Goal: Transaction & Acquisition: Purchase product/service

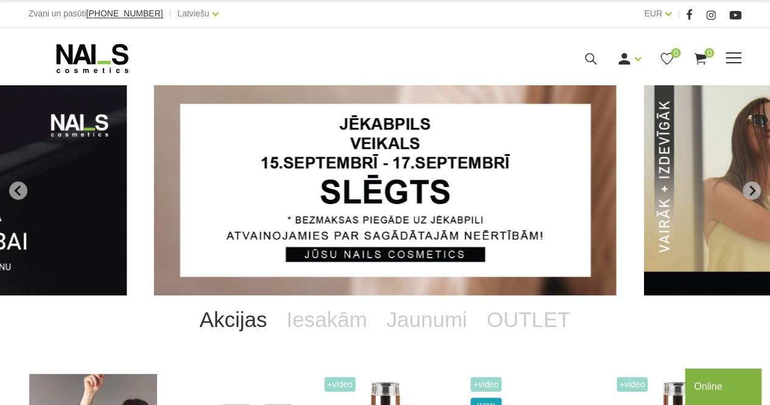
click at [731, 63] on span at bounding box center [734, 58] width 16 height 12
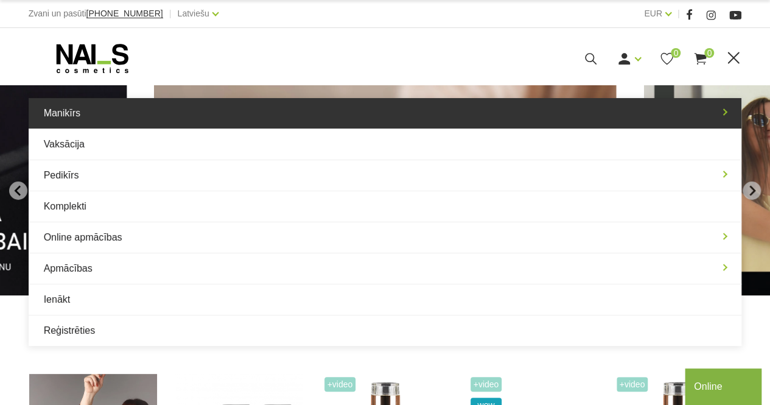
click at [416, 102] on link "Manikīrs" at bounding box center [386, 113] width 714 height 30
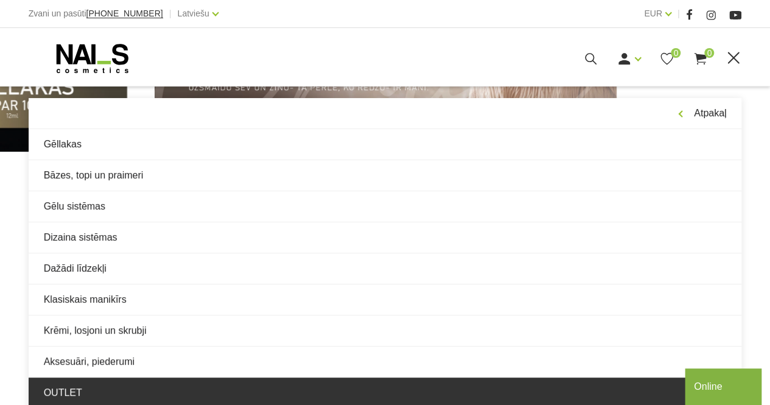
scroll to position [143, 0]
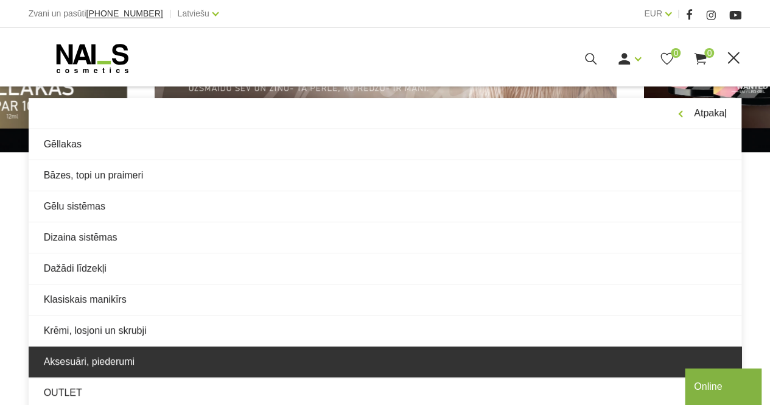
click at [173, 351] on link "Aksesuāri, piederumi" at bounding box center [386, 361] width 714 height 30
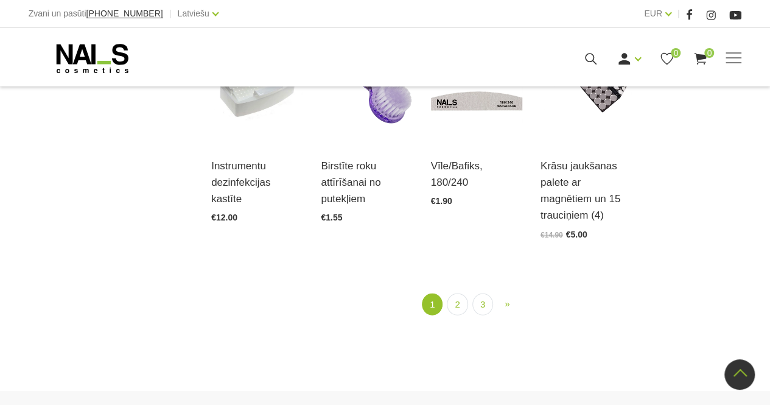
scroll to position [1361, 0]
click at [460, 293] on link "2" at bounding box center [457, 304] width 21 height 23
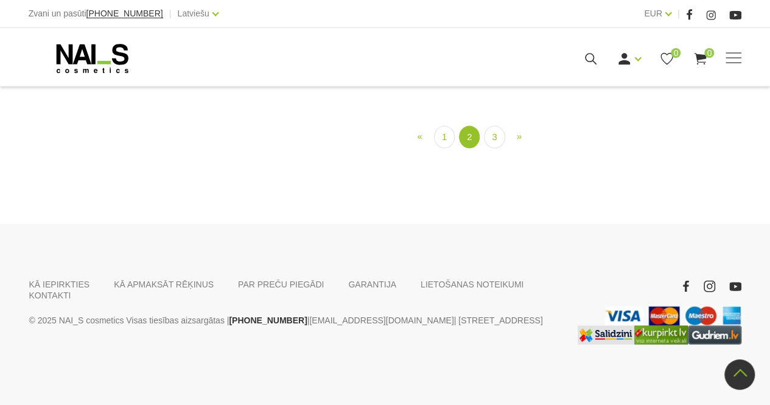
scroll to position [1274, 0]
click at [499, 148] on link "3" at bounding box center [494, 136] width 21 height 23
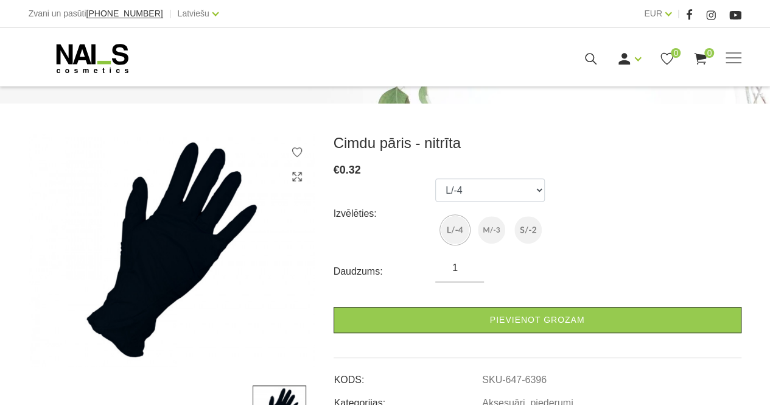
scroll to position [124, 0]
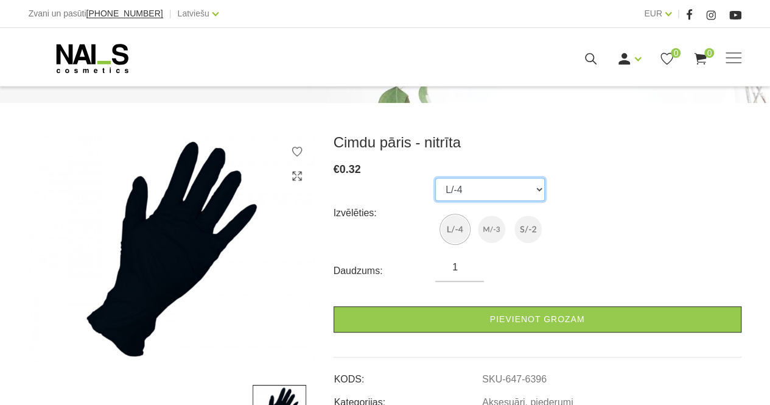
click at [525, 189] on select "L/-4 M/-3 S/-2" at bounding box center [490, 189] width 110 height 23
click at [614, 204] on div "Izvēlēties: L/-4 M/-3 S/-2" at bounding box center [538, 213] width 408 height 70
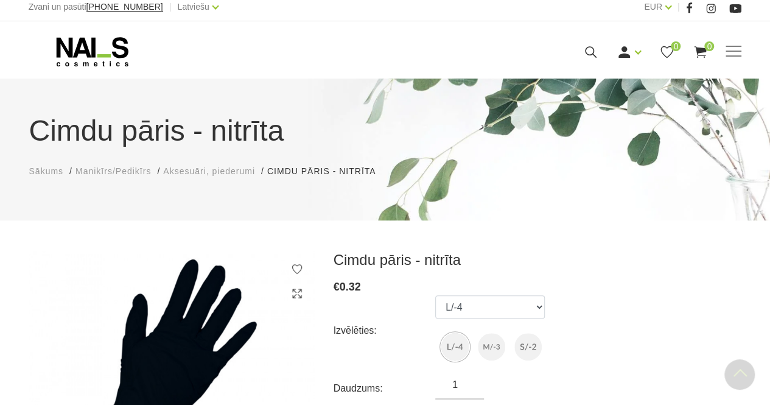
scroll to position [0, 0]
